Goal: Transaction & Acquisition: Obtain resource

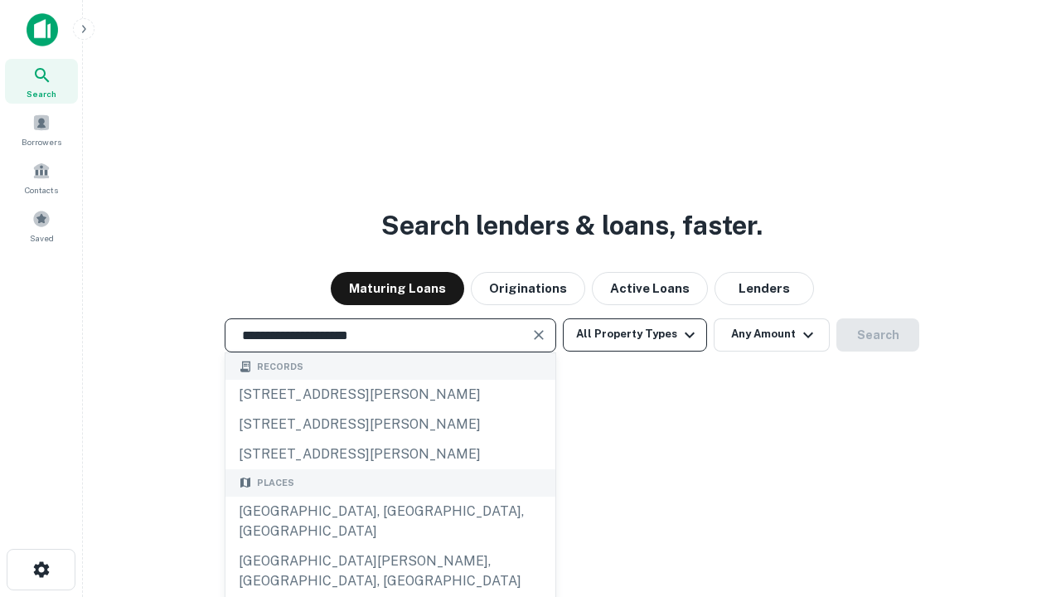
click at [390, 546] on div "[GEOGRAPHIC_DATA], [GEOGRAPHIC_DATA], [GEOGRAPHIC_DATA]" at bounding box center [390, 521] width 330 height 50
click at [635, 334] on button "All Property Types" at bounding box center [635, 334] width 144 height 33
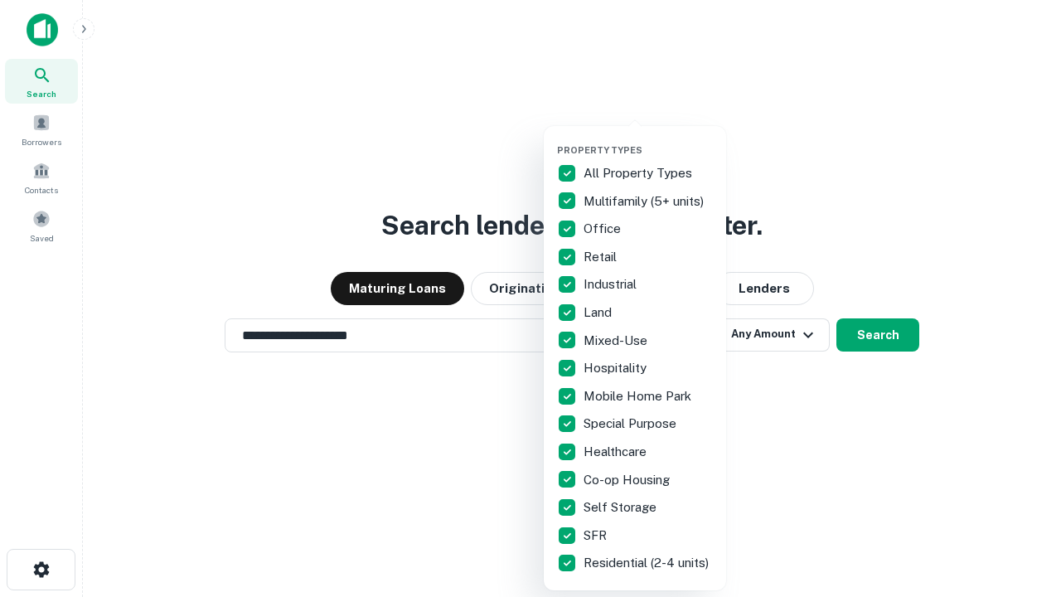
type input "**********"
click at [648, 139] on button "button" at bounding box center [648, 139] width 182 height 1
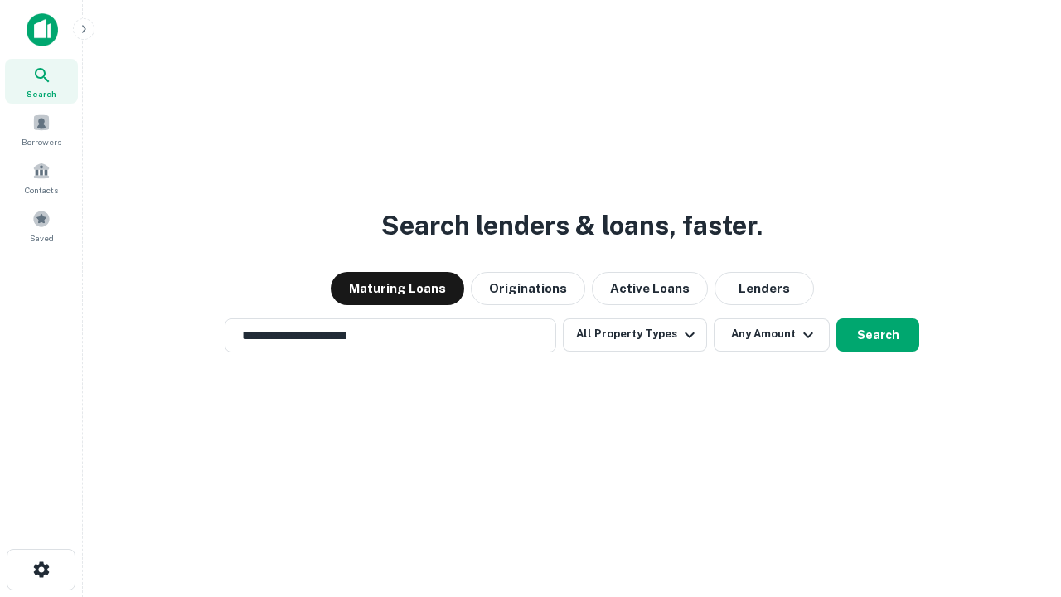
scroll to position [26, 0]
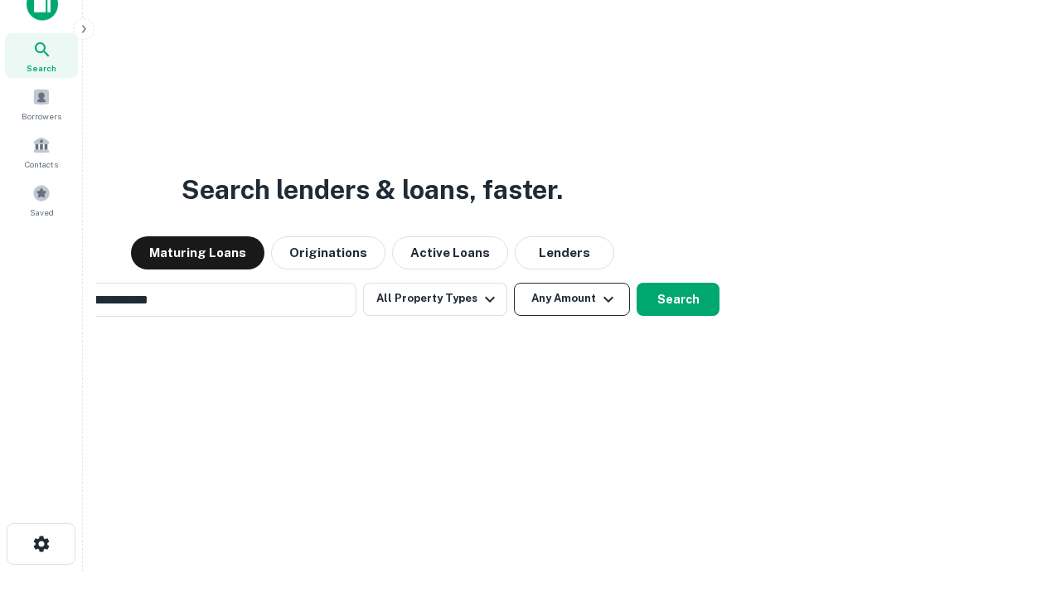
click at [514, 283] on button "Any Amount" at bounding box center [572, 299] width 116 height 33
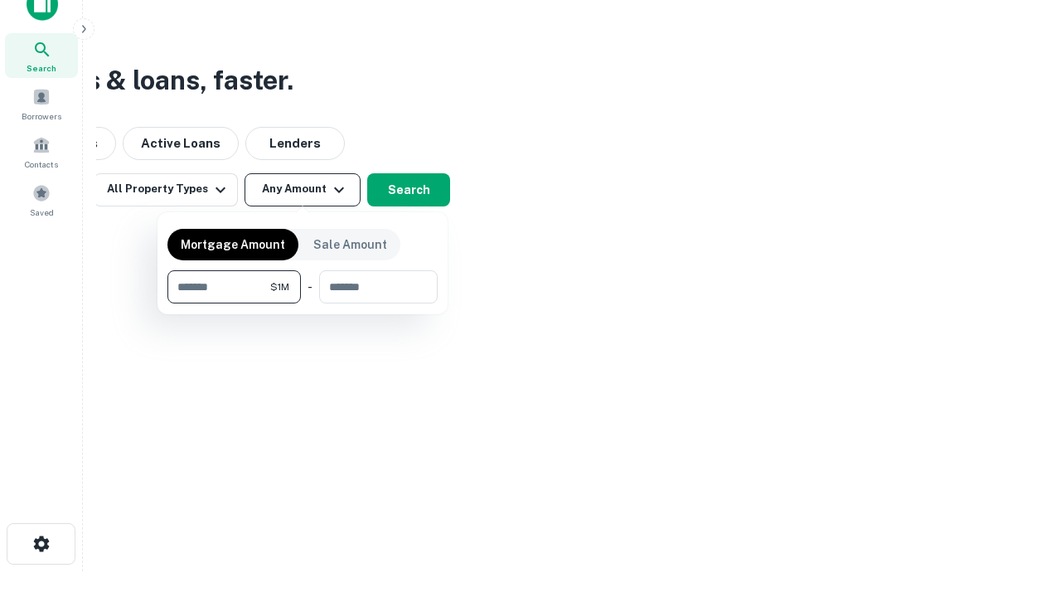
scroll to position [27, 0]
type input "*******"
click at [303, 303] on button "button" at bounding box center [302, 303] width 270 height 1
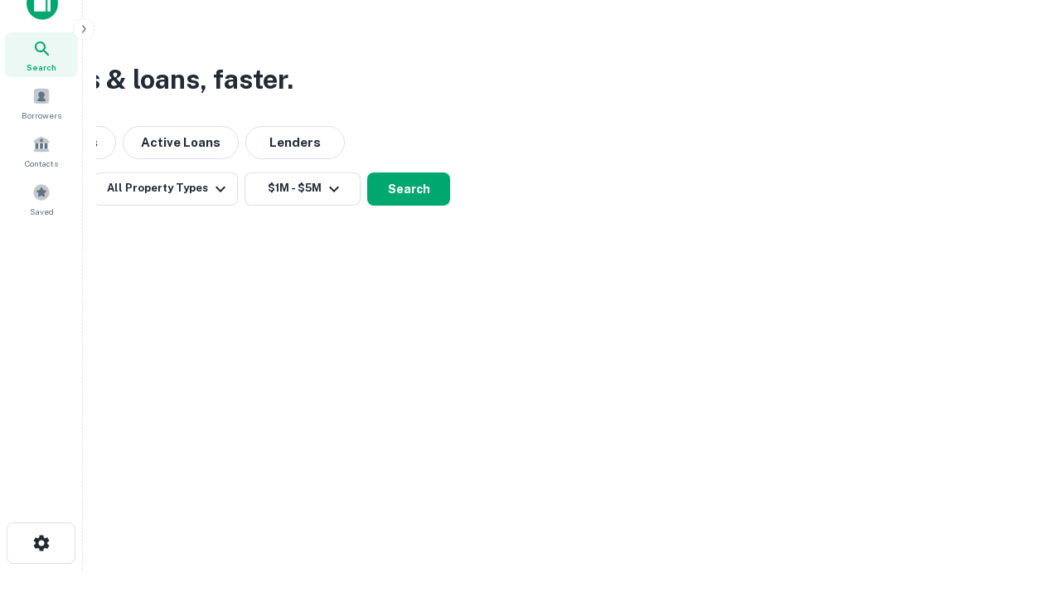
scroll to position [26, 0]
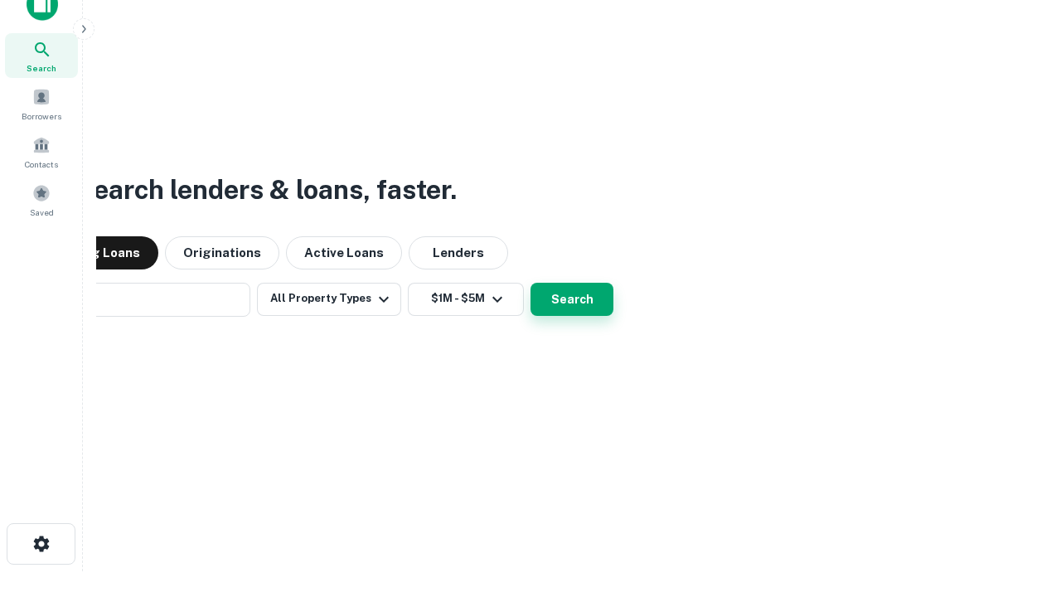
click at [530, 283] on button "Search" at bounding box center [571, 299] width 83 height 33
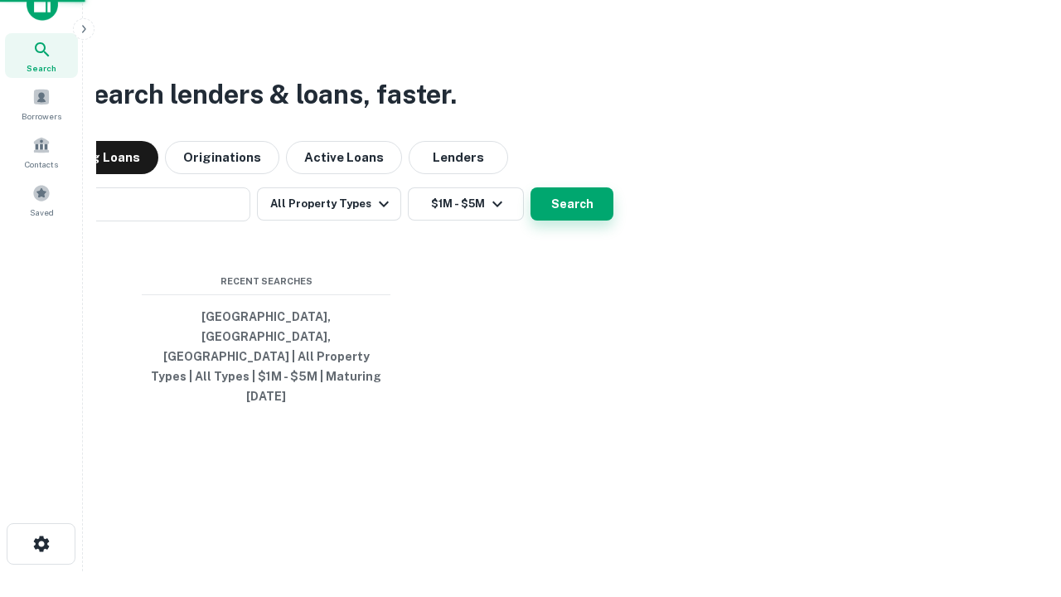
scroll to position [27, 0]
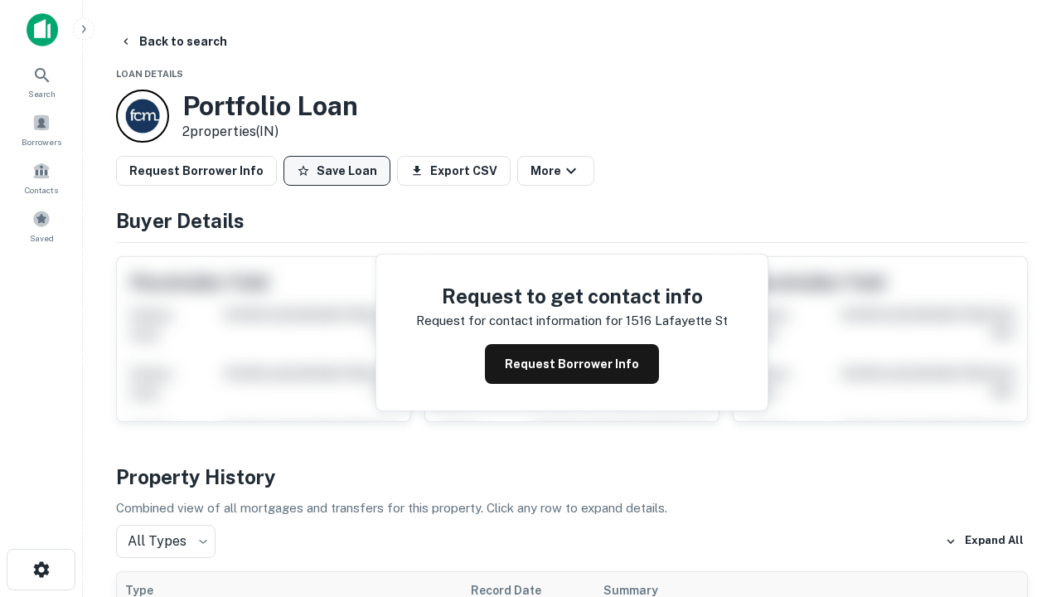
click at [336, 171] on button "Save Loan" at bounding box center [336, 171] width 107 height 30
click at [341, 171] on button "Loan Saved" at bounding box center [340, 171] width 114 height 30
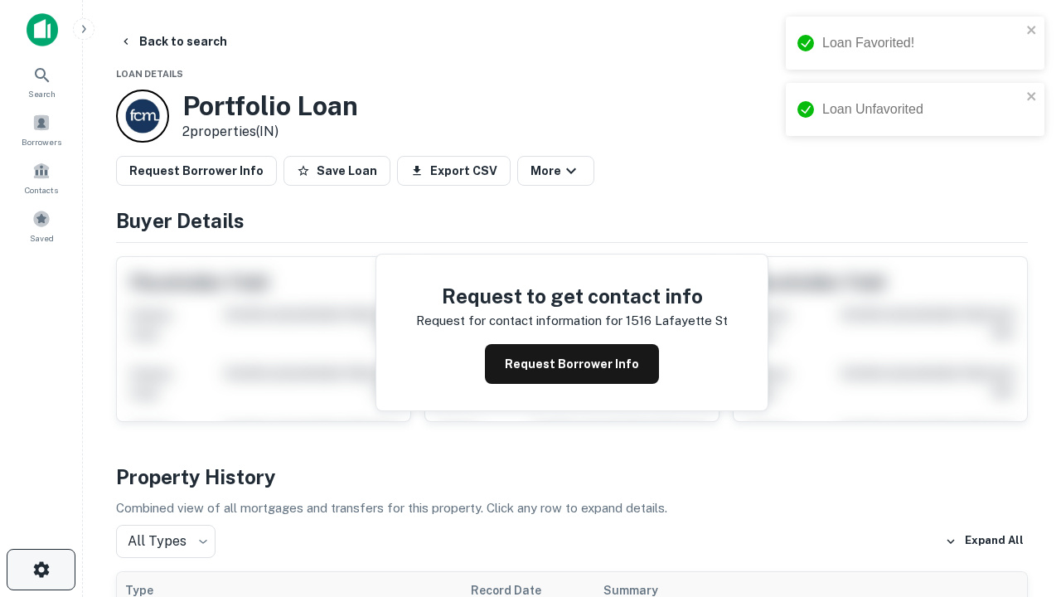
click at [41, 569] on icon "button" at bounding box center [41, 569] width 20 height 20
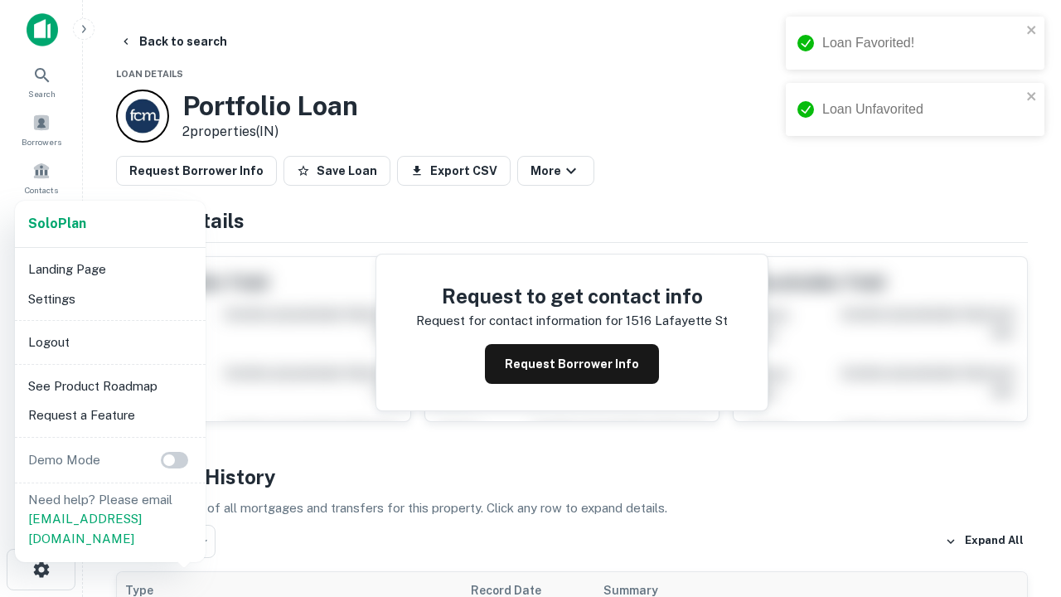
click at [109, 341] on li "Logout" at bounding box center [110, 342] width 177 height 30
